Goal: Find specific page/section: Find specific page/section

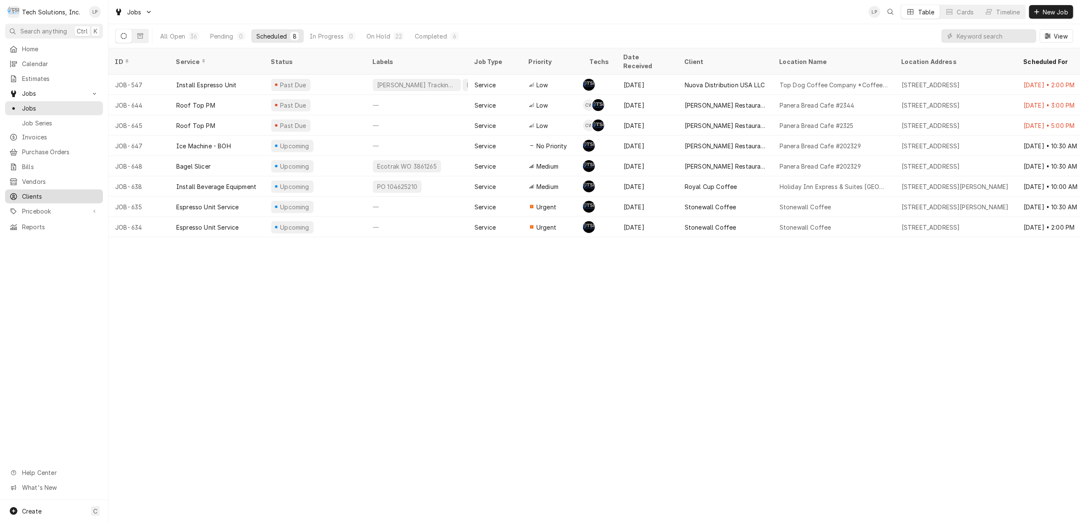
click at [27, 192] on span "Clients" at bounding box center [60, 196] width 77 height 9
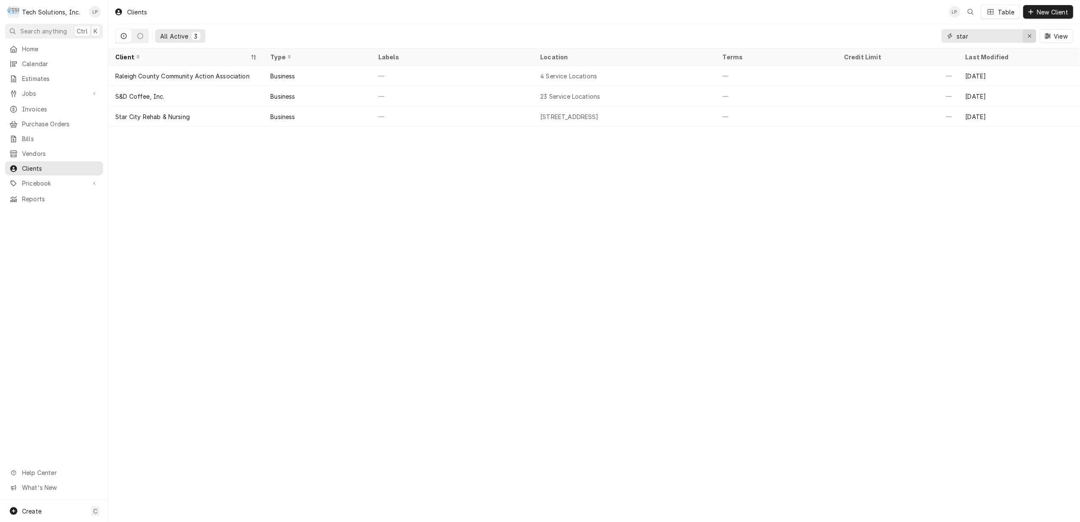
click at [1030, 33] on icon "Erase input" at bounding box center [1029, 36] width 5 height 6
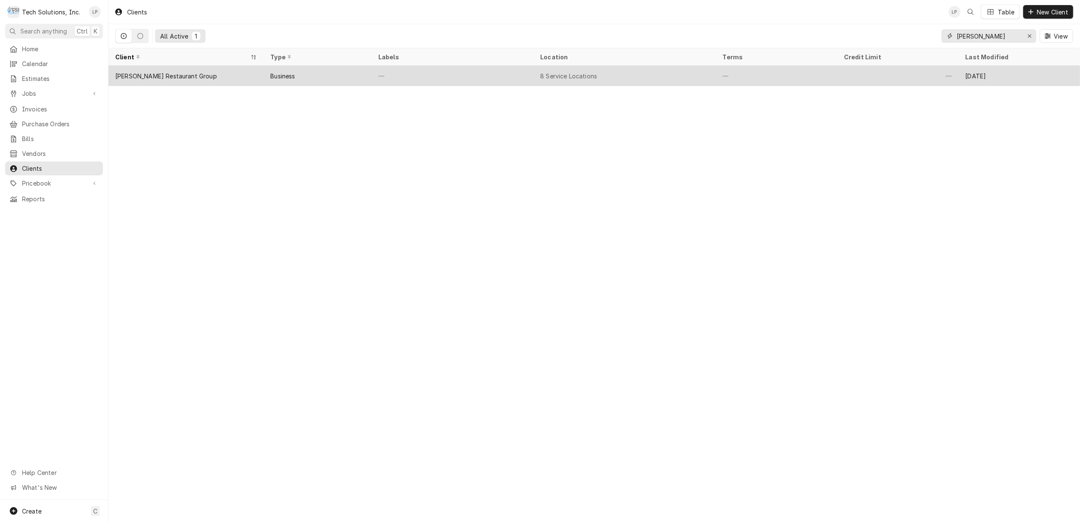
type input "[PERSON_NAME]"
click at [434, 78] on div "—" at bounding box center [452, 76] width 162 height 20
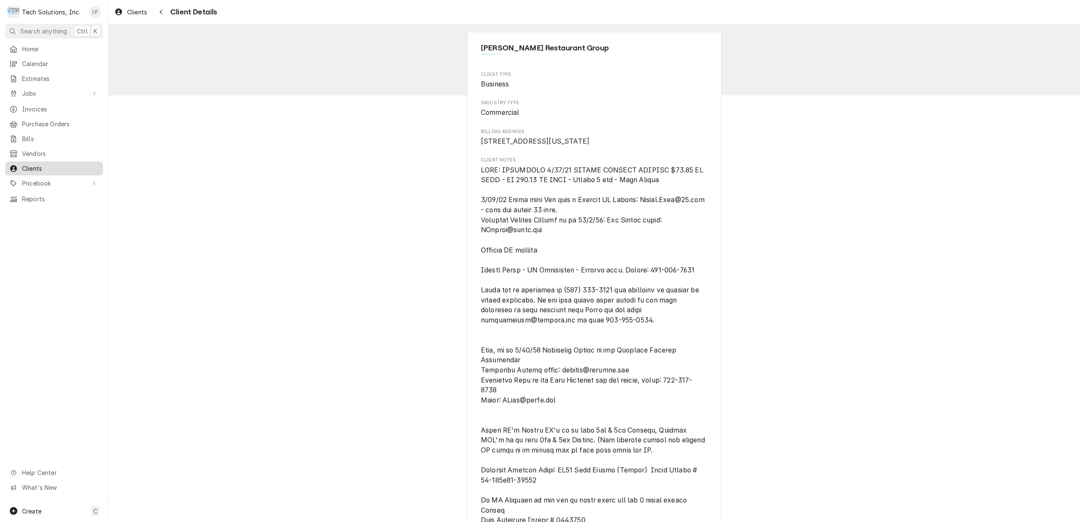
click at [30, 164] on span "Clients" at bounding box center [60, 168] width 77 height 9
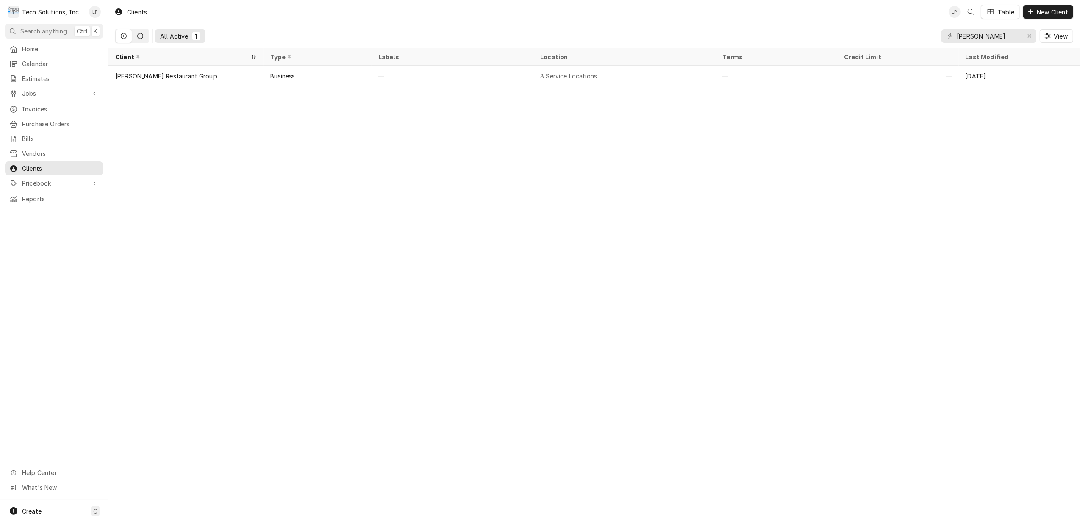
click at [141, 39] on icon "Dynamic Content Wrapper" at bounding box center [140, 36] width 6 height 6
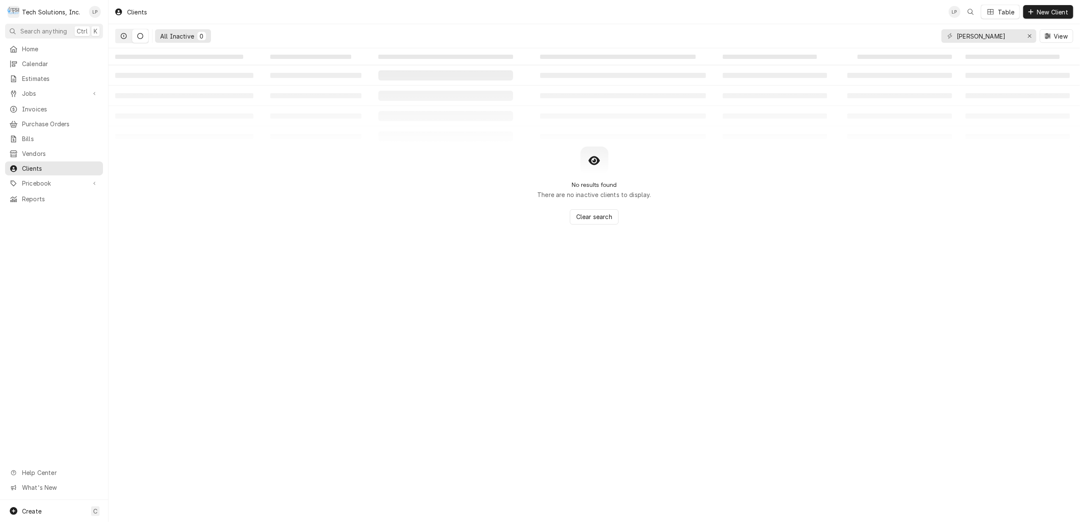
click at [124, 37] on icon "Dynamic Content Wrapper" at bounding box center [124, 36] width 6 height 6
